Goal: Find specific page/section: Find specific page/section

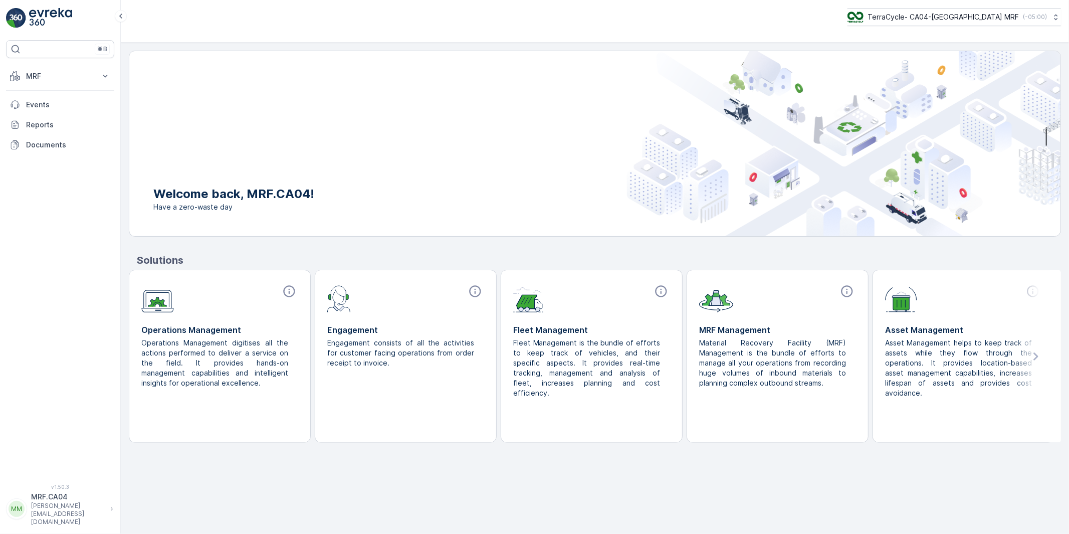
click at [57, 517] on p "[PERSON_NAME][EMAIL_ADDRESS][DOMAIN_NAME]" at bounding box center [68, 514] width 74 height 24
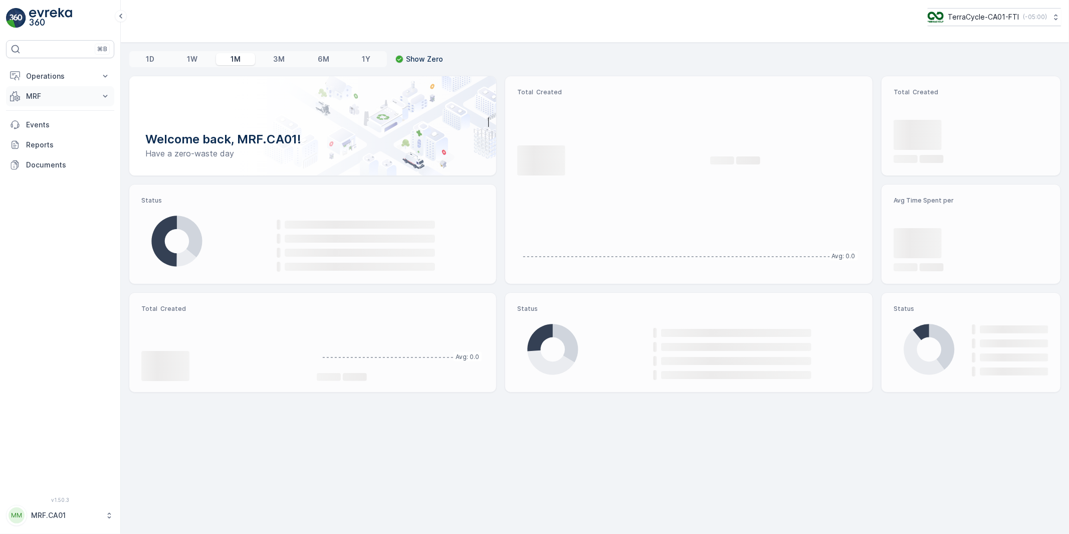
click at [42, 97] on p "MRF" at bounding box center [60, 96] width 68 height 10
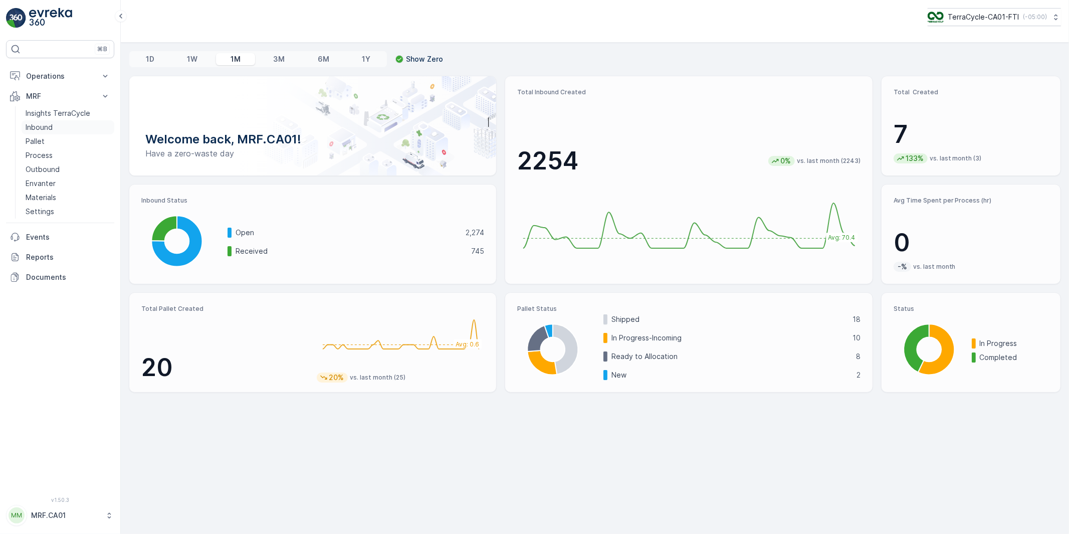
click at [39, 127] on p "Inbound" at bounding box center [39, 127] width 27 height 10
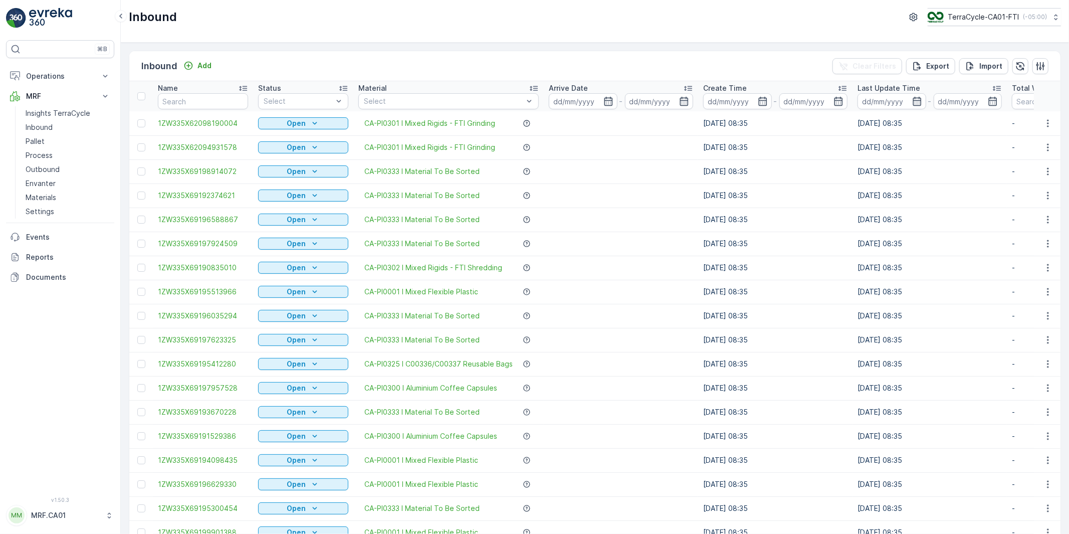
click at [609, 380] on td at bounding box center [621, 388] width 154 height 24
click at [97, 523] on button "MM MRF.CA01" at bounding box center [60, 515] width 108 height 21
click at [45, 493] on span "Log Out" at bounding box center [37, 492] width 27 height 10
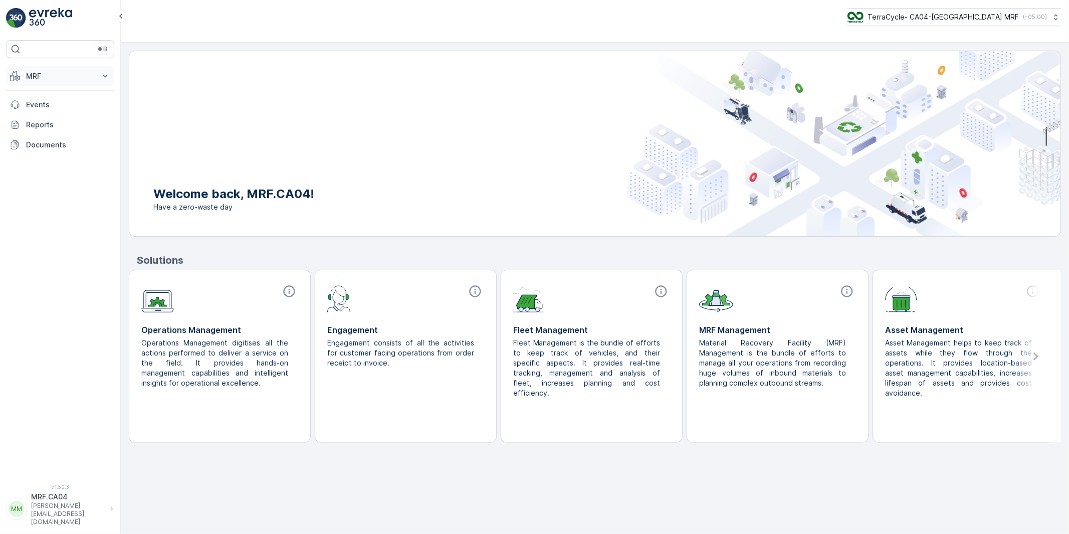
click at [36, 79] on p "MRF" at bounding box center [60, 76] width 68 height 10
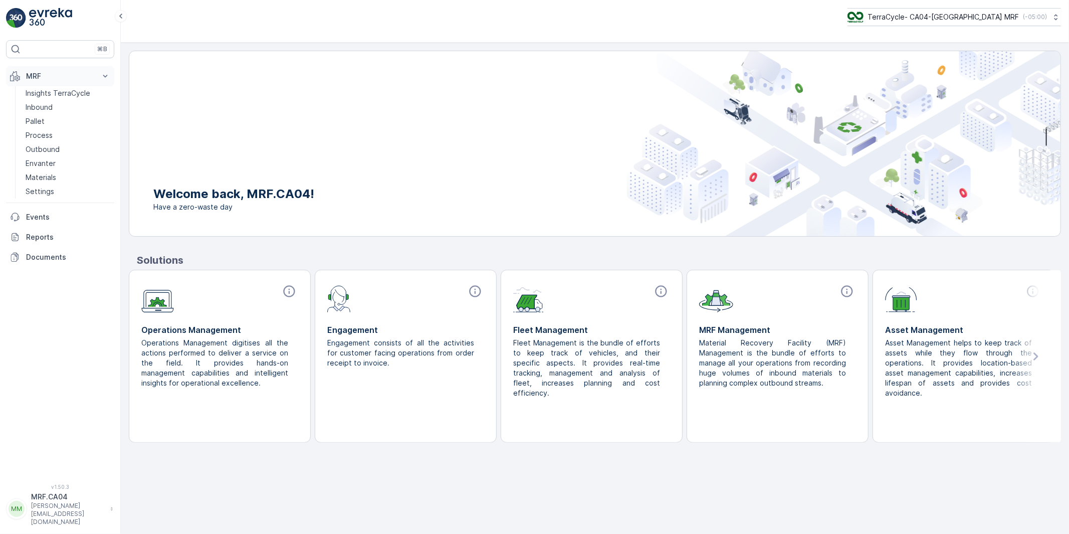
click at [36, 79] on p "MRF" at bounding box center [60, 76] width 68 height 10
click at [38, 124] on p "Pallet" at bounding box center [35, 121] width 19 height 10
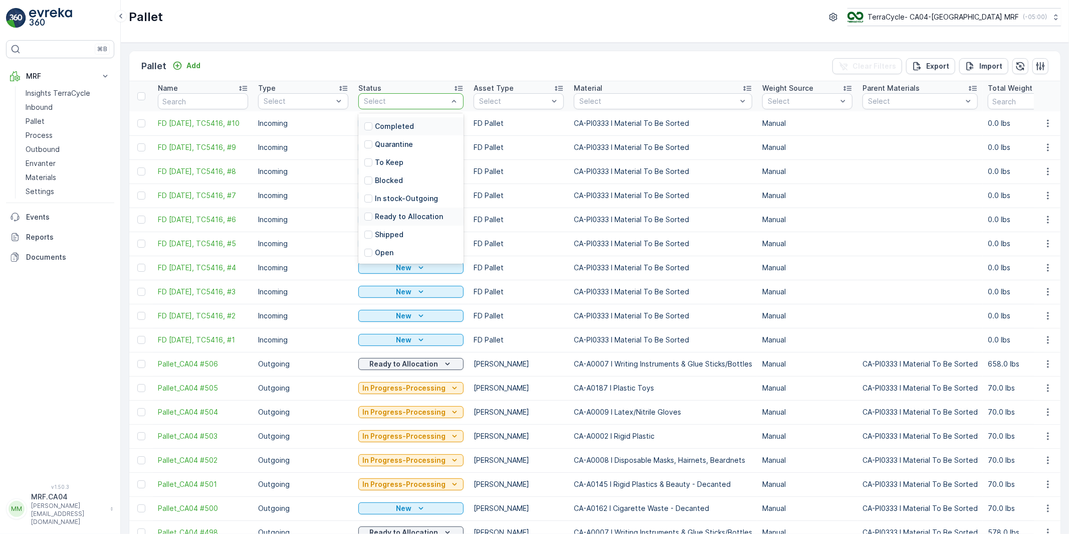
scroll to position [79, 0]
click at [372, 218] on div at bounding box center [369, 217] width 8 height 8
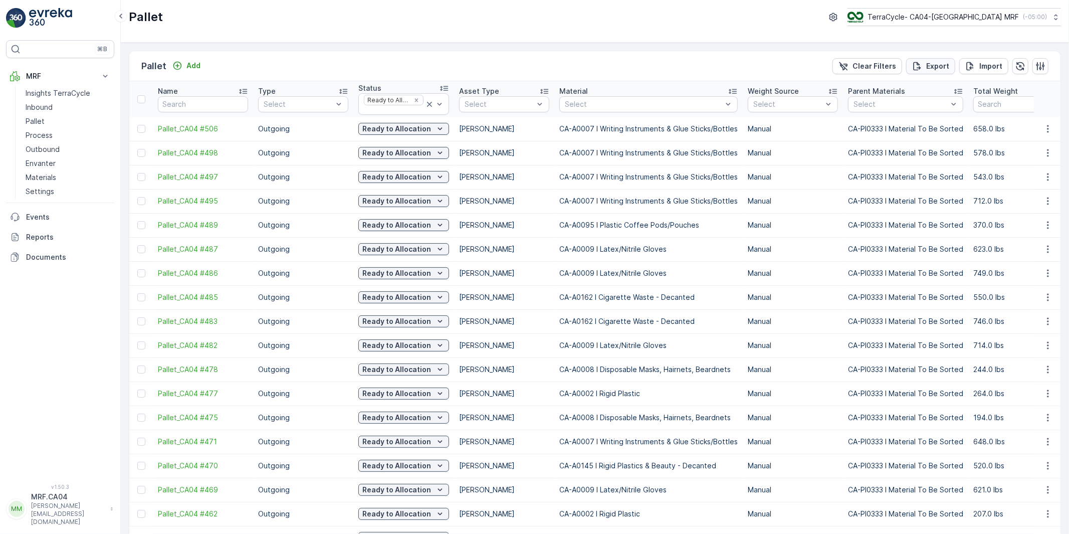
click at [931, 70] on p "Export" at bounding box center [938, 66] width 23 height 10
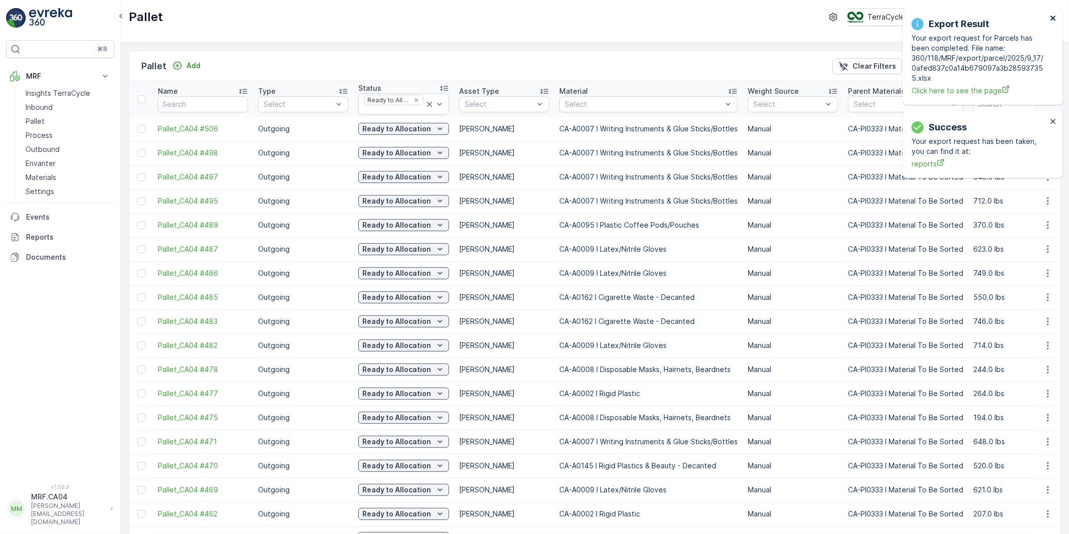
click at [1055, 18] on icon "close" at bounding box center [1053, 18] width 7 height 8
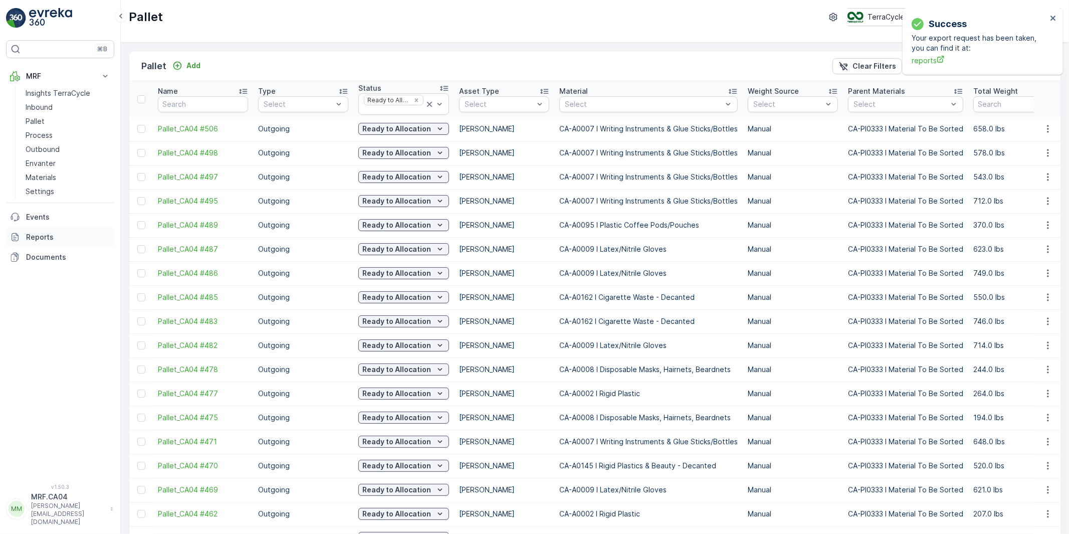
click at [39, 238] on p "Reports" at bounding box center [68, 237] width 84 height 10
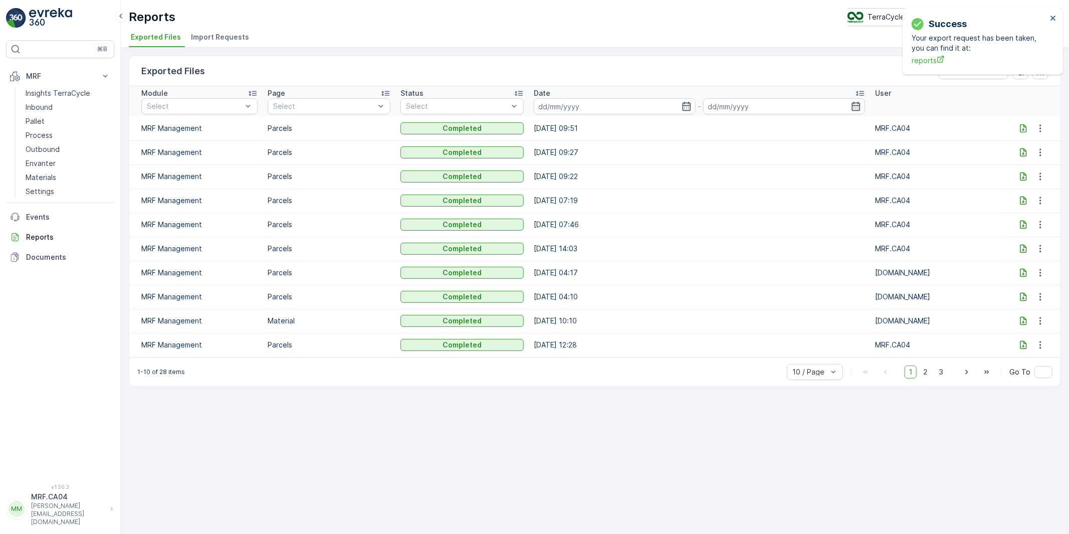
click at [1023, 126] on icon at bounding box center [1023, 128] width 7 height 9
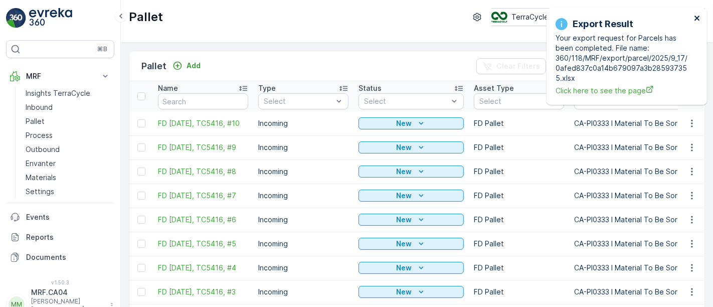
click at [694, 17] on icon "close" at bounding box center [697, 18] width 7 height 8
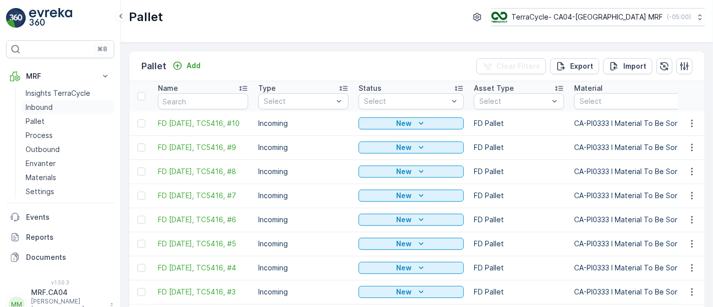
click at [39, 104] on p "Inbound" at bounding box center [39, 107] width 27 height 10
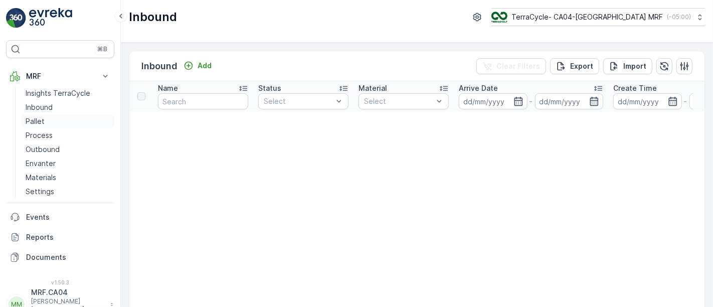
click at [34, 122] on p "Pallet" at bounding box center [35, 121] width 19 height 10
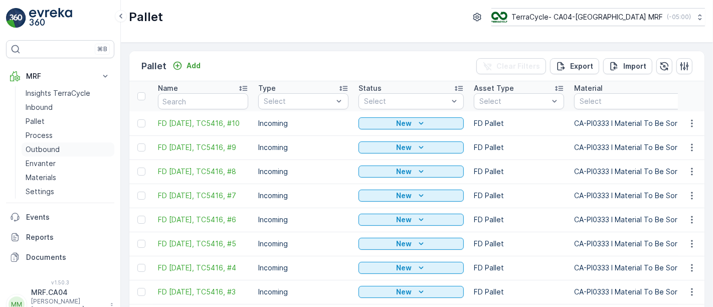
click at [44, 147] on p "Outbound" at bounding box center [43, 149] width 34 height 10
